Goal: Task Accomplishment & Management: Manage account settings

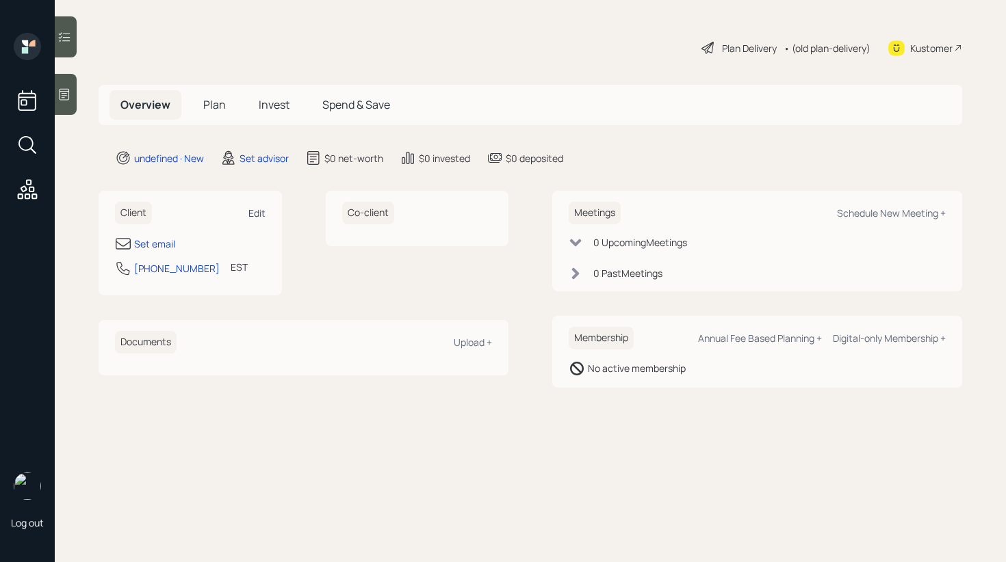
click at [260, 213] on div "Edit" at bounding box center [256, 213] width 17 height 13
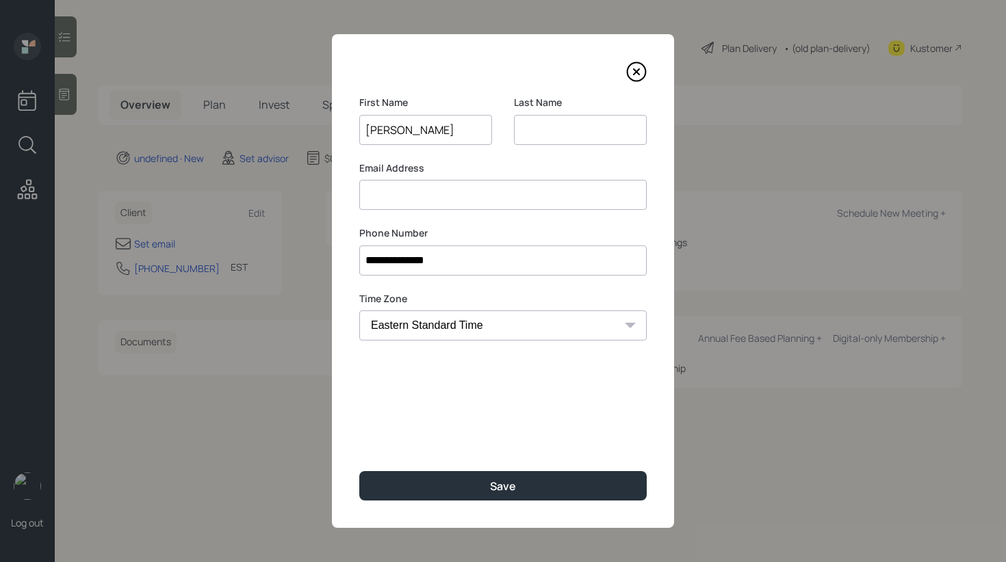
type input "Robert"
click at [393, 205] on input at bounding box center [502, 195] width 287 height 30
type input "csnwmf1@gmail.com"
click at [392, 132] on input "Robert" at bounding box center [425, 130] width 133 height 30
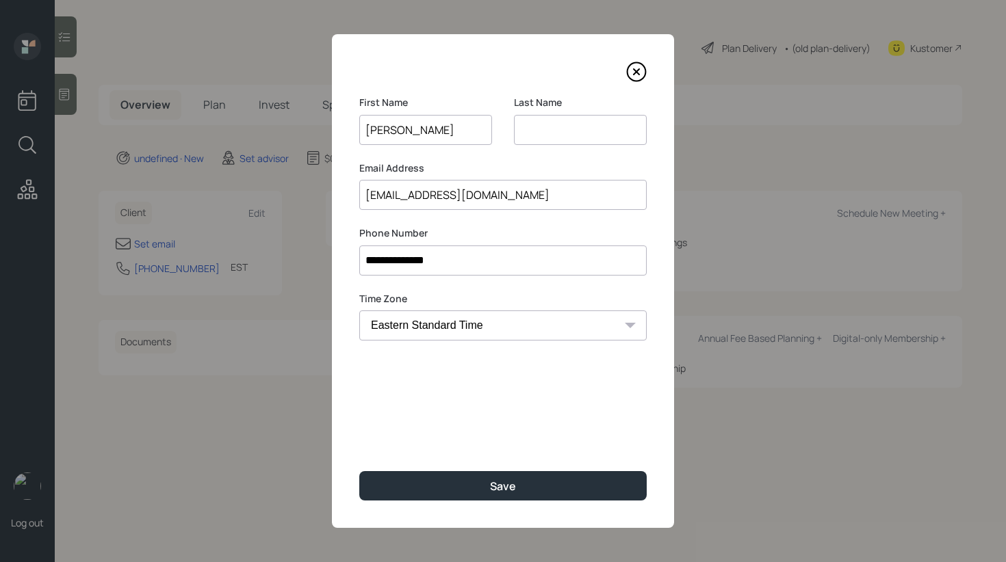
click at [392, 132] on input "Robert" at bounding box center [425, 130] width 133 height 30
type input "Arrina"
click at [534, 129] on input at bounding box center [580, 130] width 133 height 30
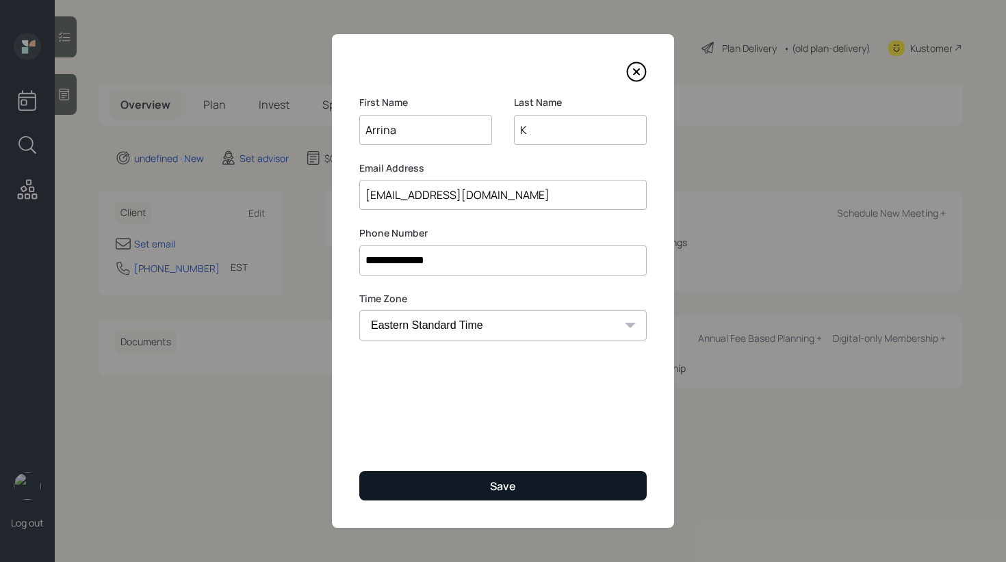
type input "K"
click at [457, 479] on button "Save" at bounding box center [502, 485] width 287 height 29
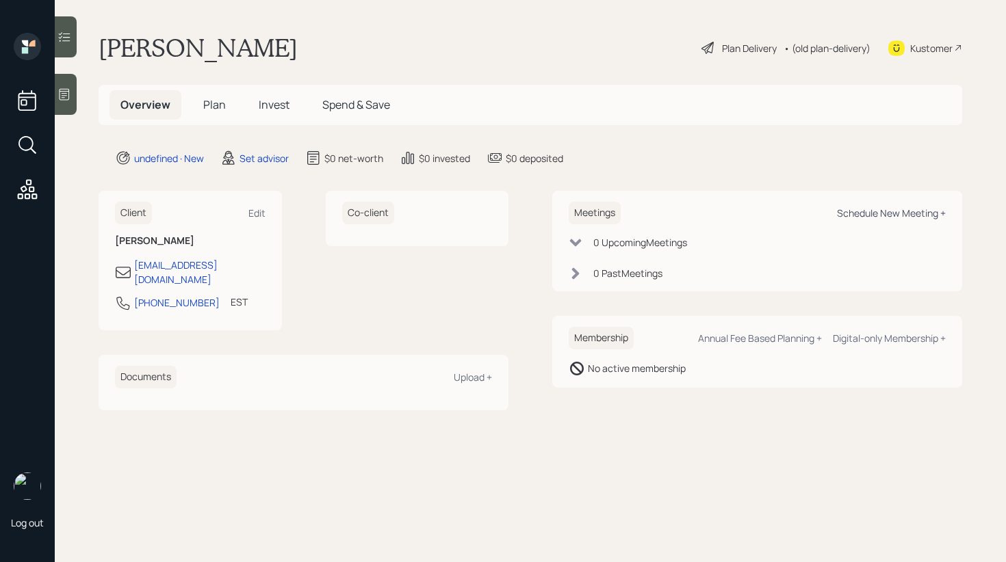
click at [853, 211] on div "Schedule New Meeting +" at bounding box center [891, 213] width 109 height 13
select select "round-robin"
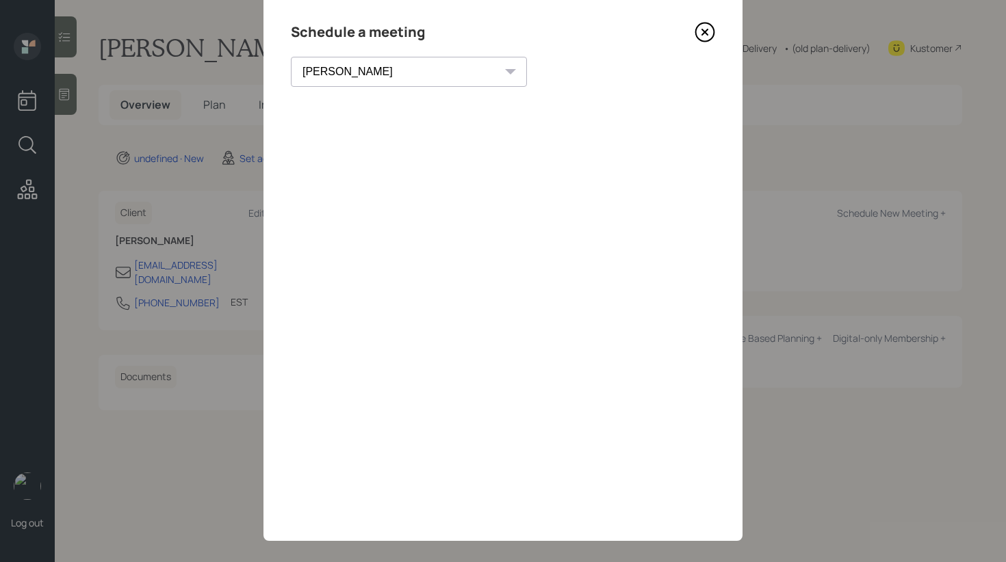
scroll to position [53, 0]
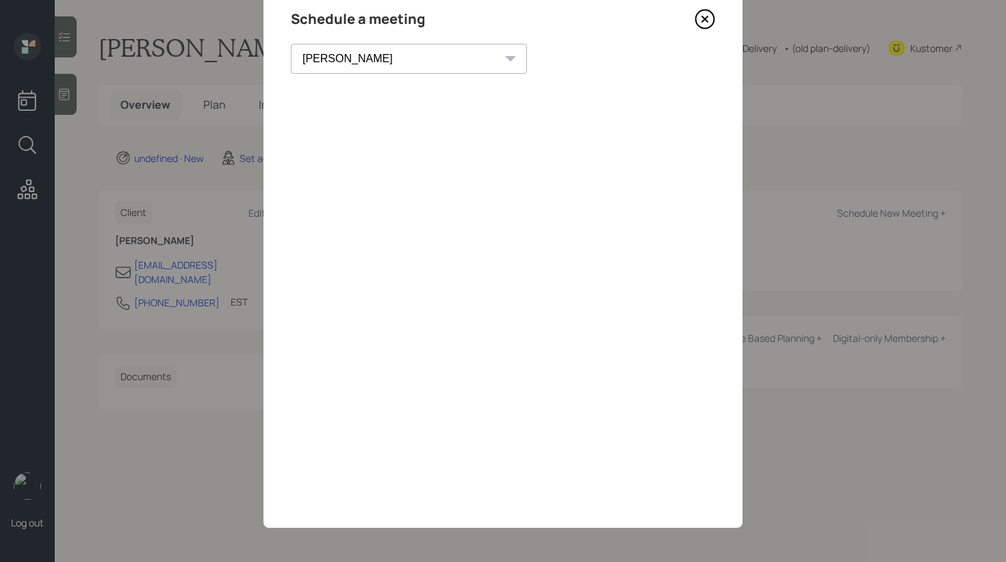
click at [704, 24] on icon at bounding box center [704, 19] width 21 height 21
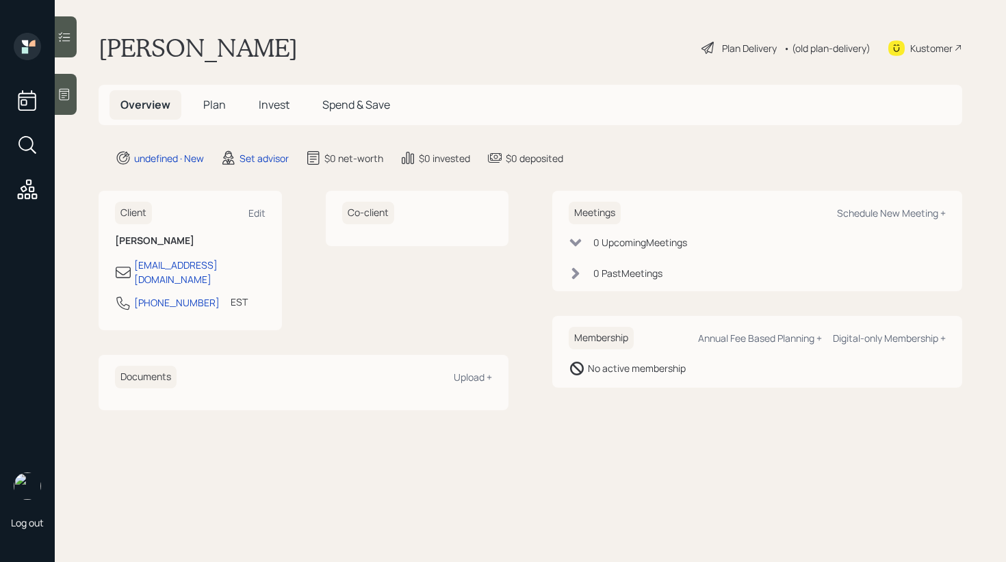
click at [65, 101] on div at bounding box center [66, 94] width 22 height 41
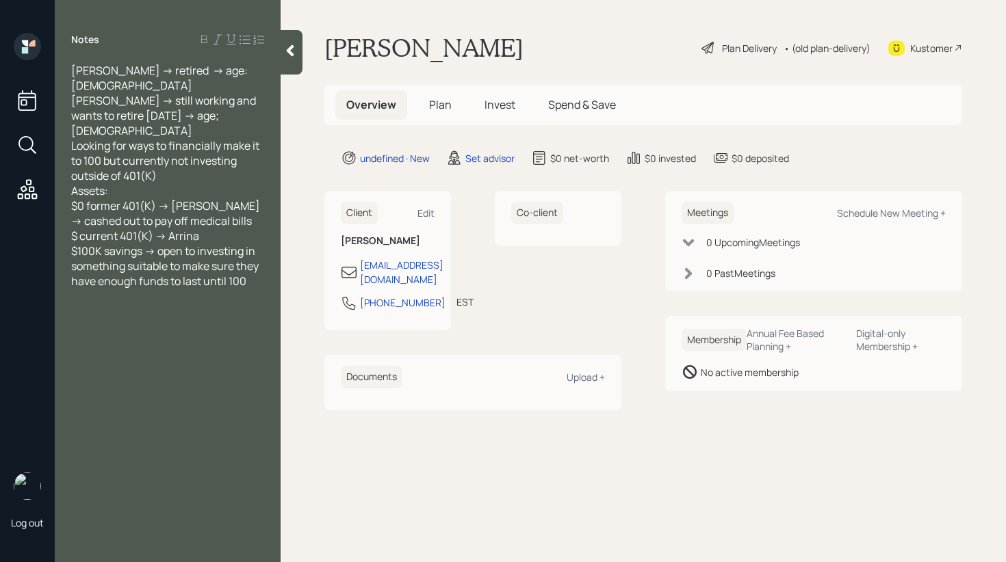
click at [291, 65] on div at bounding box center [291, 52] width 22 height 44
